Goal: Task Accomplishment & Management: Manage account settings

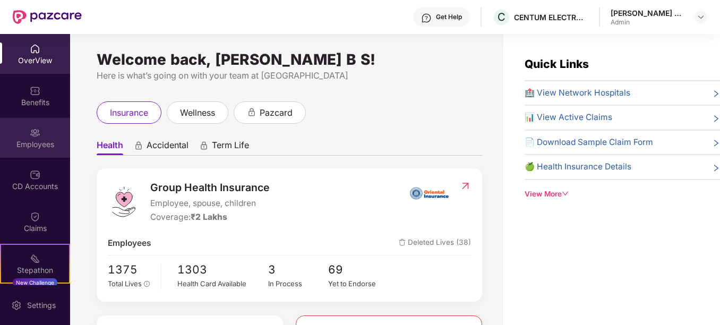
click at [47, 140] on div "Employees" at bounding box center [35, 144] width 70 height 11
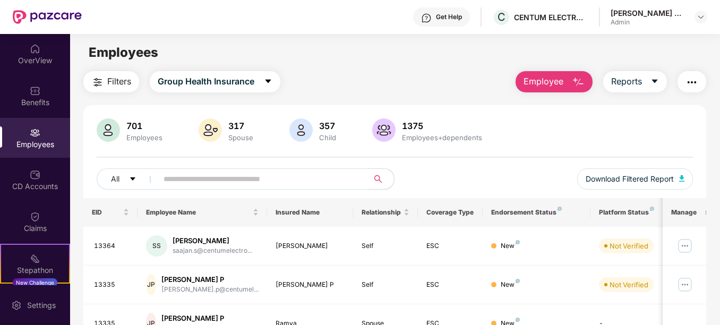
click at [574, 80] on img "button" at bounding box center [578, 82] width 13 height 13
click at [305, 168] on span at bounding box center [259, 178] width 217 height 21
type input "****"
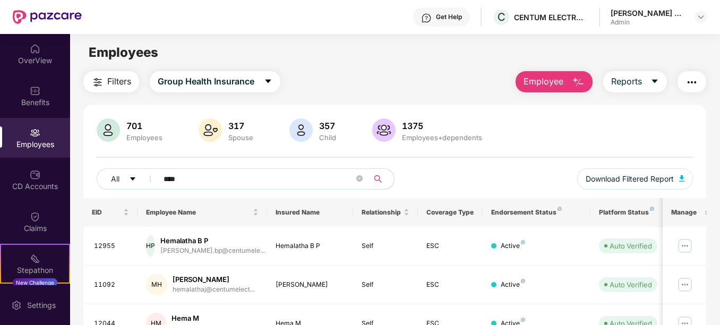
click at [553, 125] on div "701 Employees 317 Spouse 357 Child 1375 Employees+dependents" at bounding box center [395, 130] width 596 height 25
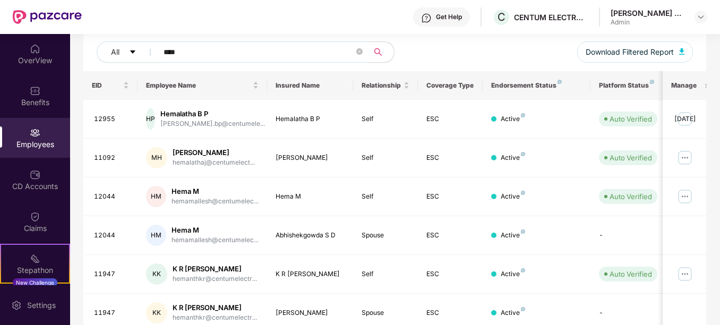
scroll to position [127, 0]
click at [689, 195] on img at bounding box center [684, 195] width 17 height 17
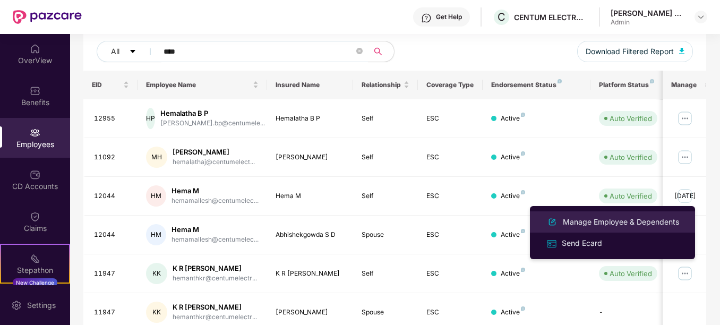
click at [588, 221] on div "Manage Employee & Dependents" at bounding box center [620, 222] width 120 height 12
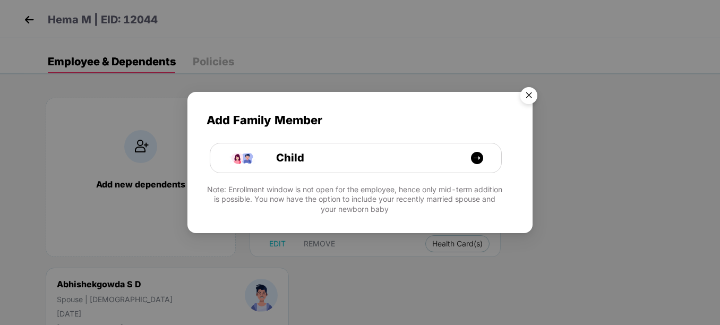
click at [533, 94] on img "Close" at bounding box center [529, 97] width 30 height 30
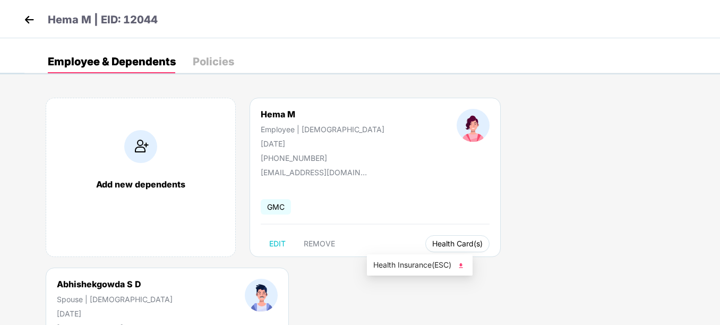
click at [432, 246] on span "Health Card(s)" at bounding box center [457, 243] width 50 height 5
click at [463, 263] on img at bounding box center [460, 265] width 11 height 11
click at [32, 12] on img at bounding box center [29, 20] width 16 height 16
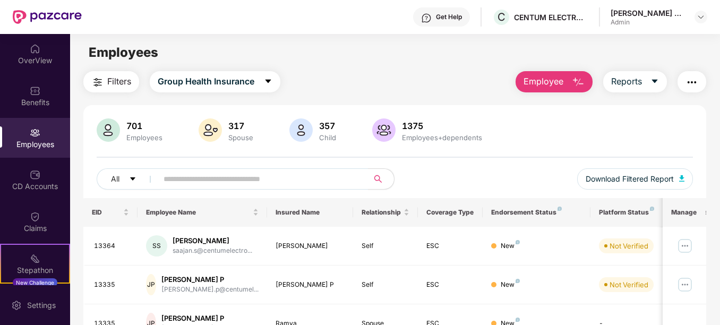
click at [694, 21] on div "[PERSON_NAME] B S Admin" at bounding box center [658, 17] width 97 height 19
click at [698, 19] on img at bounding box center [700, 17] width 8 height 8
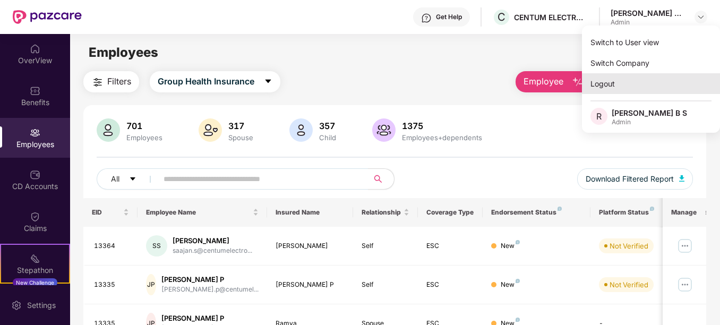
click at [610, 87] on div "Logout" at bounding box center [651, 83] width 138 height 21
